Goal: Transaction & Acquisition: Purchase product/service

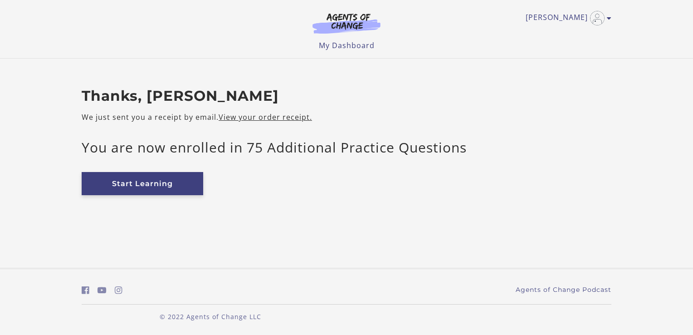
click at [137, 187] on link "Start Learning" at bounding box center [142, 183] width 121 height 23
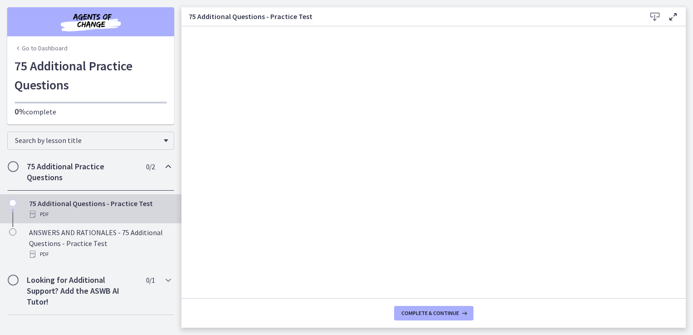
click at [655, 15] on icon at bounding box center [654, 16] width 11 height 11
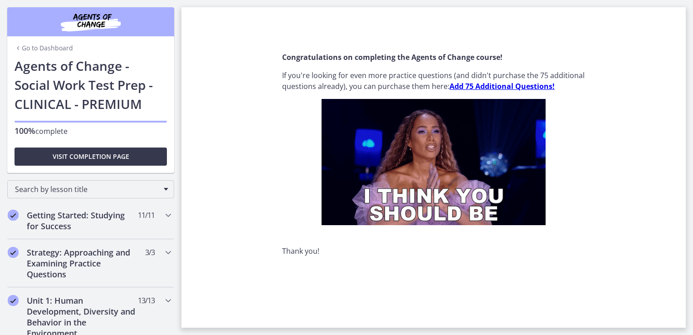
click at [49, 47] on link "Go to Dashboard" at bounding box center [44, 48] width 58 height 9
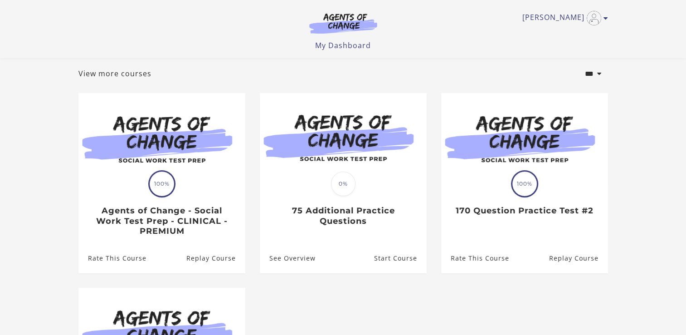
scroll to position [41, 0]
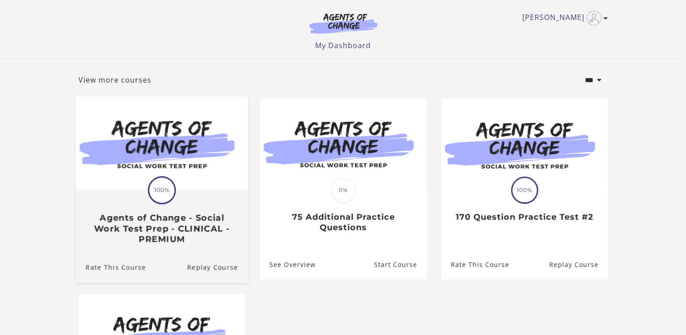
click at [173, 202] on div "Translation missing: en.liquid.partials.dashboard_course_card.progress_descript…" at bounding box center [162, 190] width 28 height 28
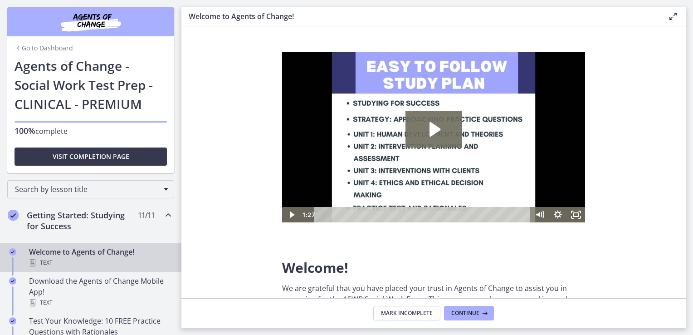
click at [163, 215] on icon "Chapters" at bounding box center [168, 214] width 11 height 11
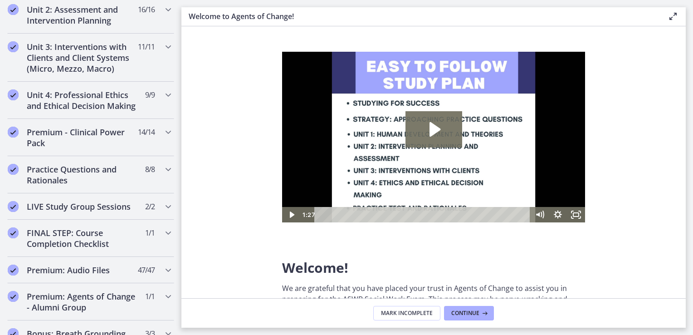
scroll to position [350, 0]
click at [105, 180] on h2 "Practice Questions and Rationales" at bounding box center [82, 174] width 111 height 22
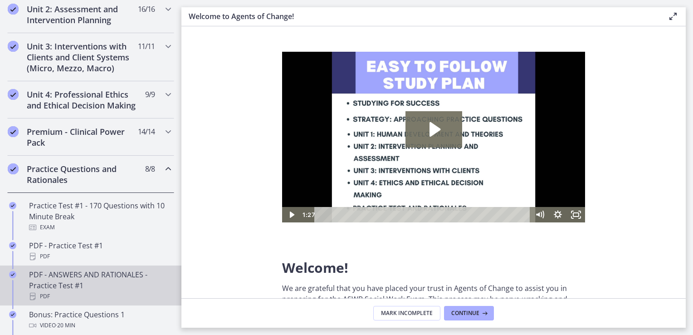
click at [78, 286] on div "PDF - ANSWERS AND RATIONALES - Practice Test #1 PDF" at bounding box center [99, 285] width 141 height 33
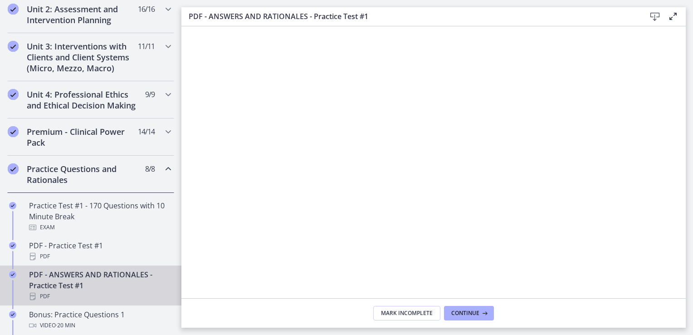
click at [653, 15] on icon at bounding box center [654, 16] width 11 height 11
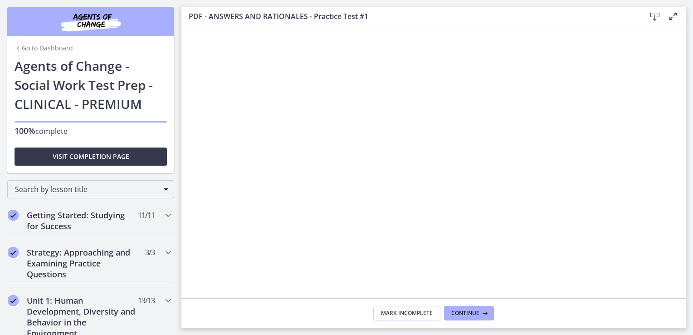
click at [37, 47] on link "Go to Dashboard" at bounding box center [44, 48] width 58 height 9
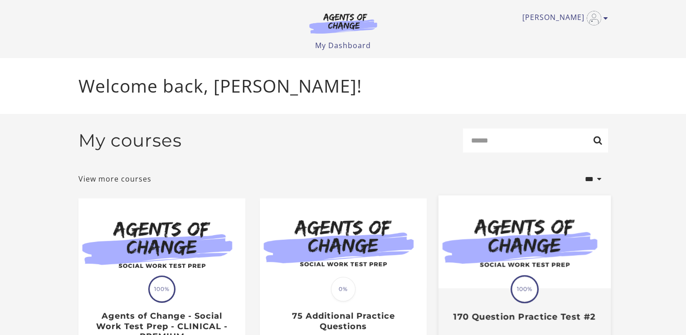
click at [538, 267] on img at bounding box center [524, 241] width 172 height 93
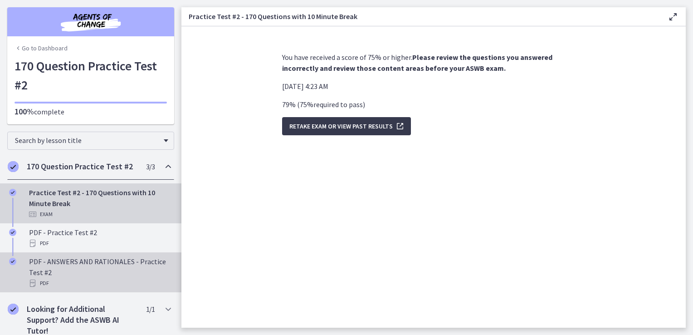
click at [53, 261] on div "PDF - ANSWERS AND RATIONALES - Practice Test #2 PDF" at bounding box center [99, 272] width 141 height 33
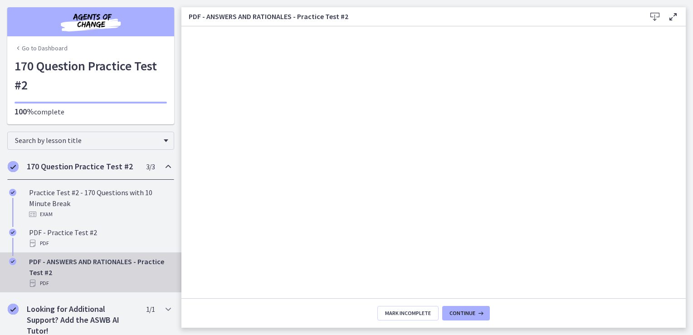
click at [655, 14] on icon at bounding box center [654, 16] width 11 height 11
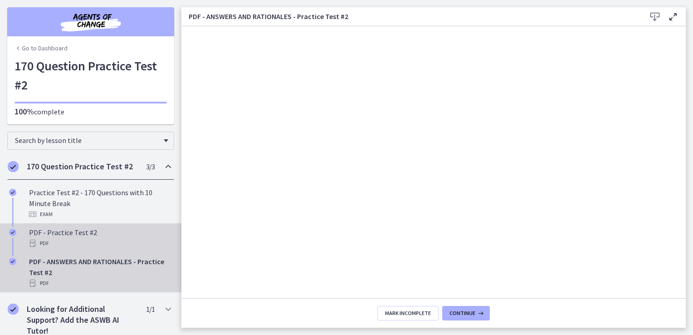
click at [57, 236] on div "PDF - Practice Test #2 PDF" at bounding box center [99, 238] width 141 height 22
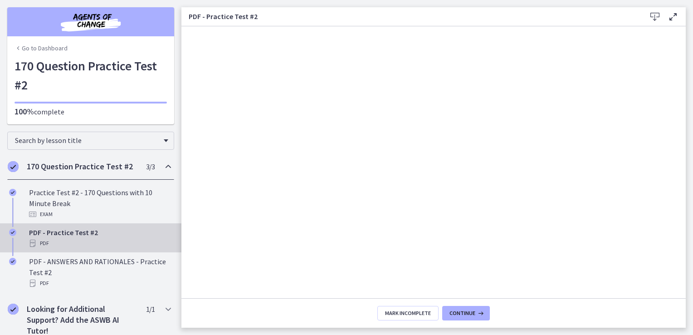
click at [653, 15] on icon at bounding box center [654, 16] width 11 height 11
click at [59, 50] on link "Go to Dashboard" at bounding box center [41, 48] width 53 height 9
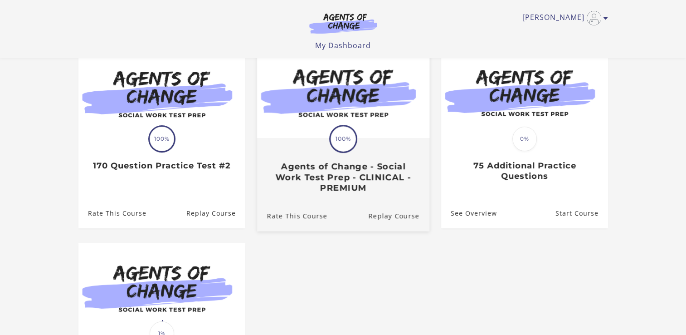
scroll to position [94, 0]
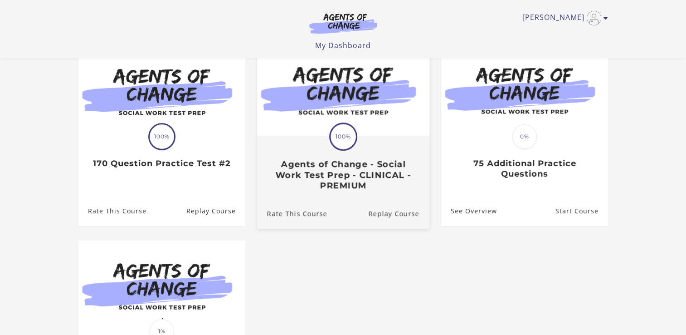
click at [301, 171] on h3 "Agents of Change - Social Work Test Prep - CLINICAL - PREMIUM" at bounding box center [343, 175] width 152 height 32
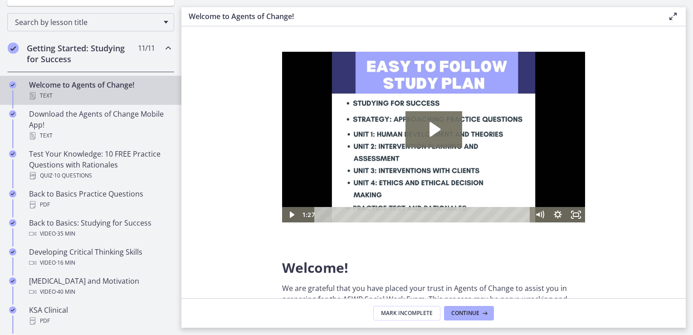
scroll to position [112, 0]
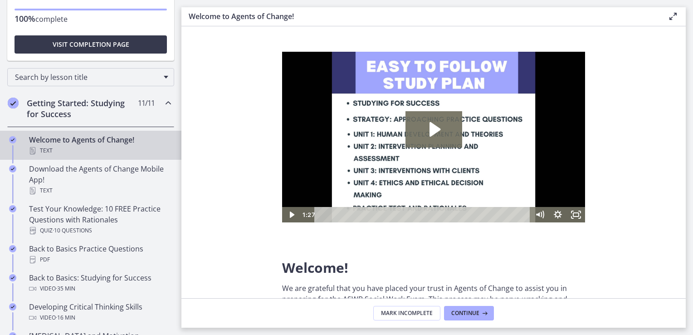
click at [163, 100] on icon "Chapters" at bounding box center [168, 102] width 11 height 11
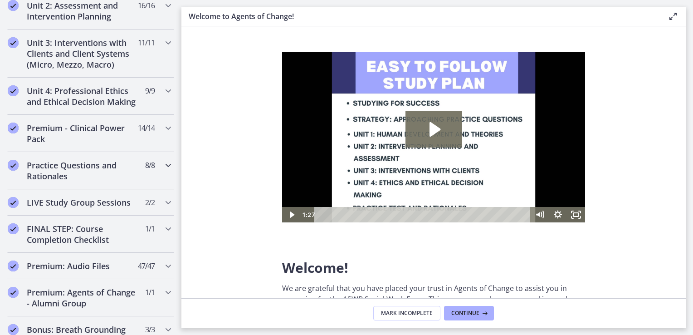
scroll to position [357, 0]
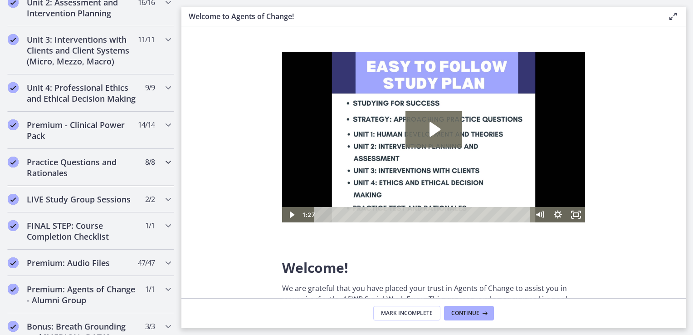
click at [105, 178] on h2 "Practice Questions and Rationales" at bounding box center [82, 167] width 111 height 22
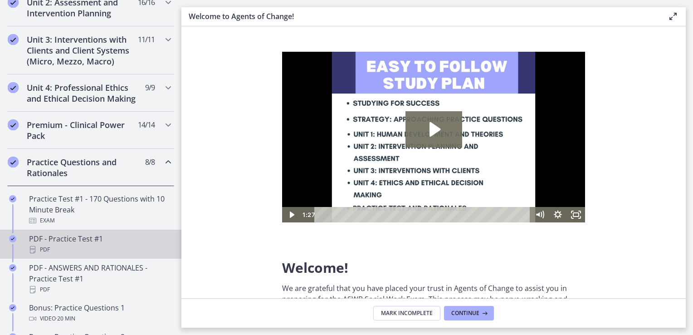
click at [70, 251] on div "PDF - Practice Test #1 PDF" at bounding box center [99, 244] width 141 height 22
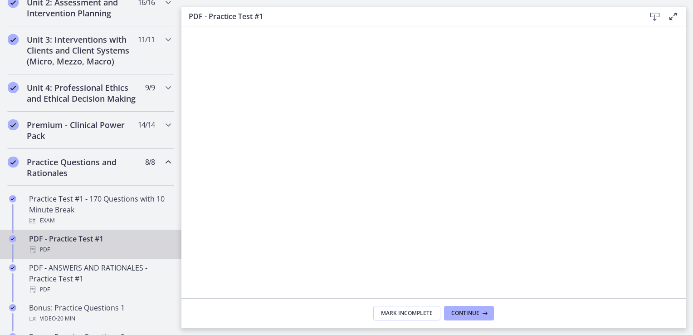
click at [655, 15] on icon at bounding box center [654, 16] width 11 height 11
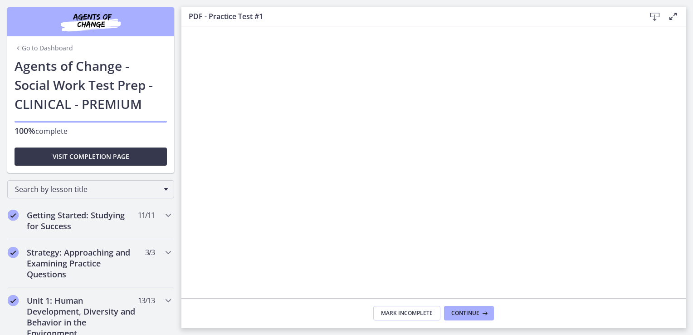
click at [37, 45] on link "Go to Dashboard" at bounding box center [44, 48] width 58 height 9
